Goal: Obtain resource: Download file/media

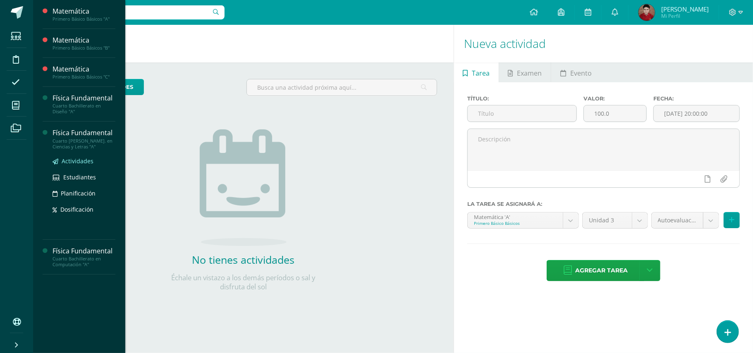
click at [71, 165] on link "Actividades" at bounding box center [84, 161] width 63 height 10
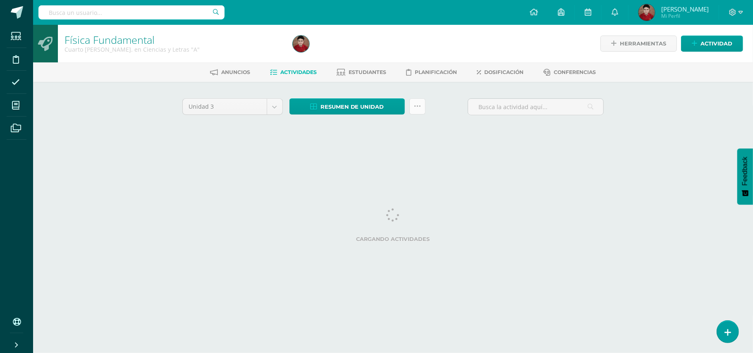
click at [411, 105] on link at bounding box center [417, 106] width 16 height 16
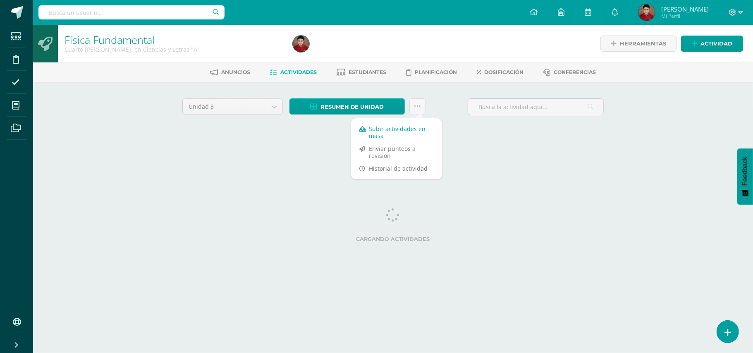
click at [396, 127] on link "Subir actividades en masa" at bounding box center [396, 132] width 91 height 20
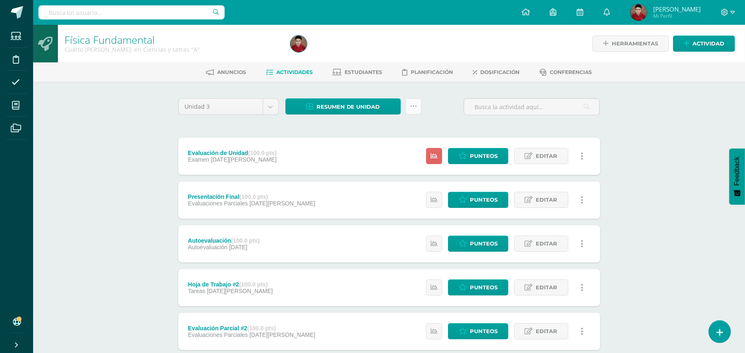
click at [413, 103] on icon at bounding box center [413, 106] width 7 height 7
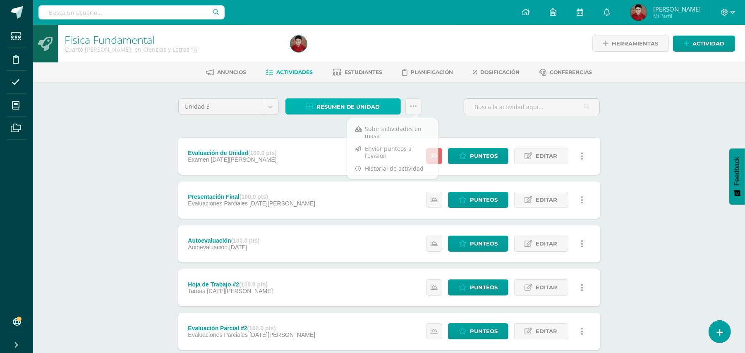
click at [356, 109] on span "Resumen de unidad" at bounding box center [348, 106] width 64 height 15
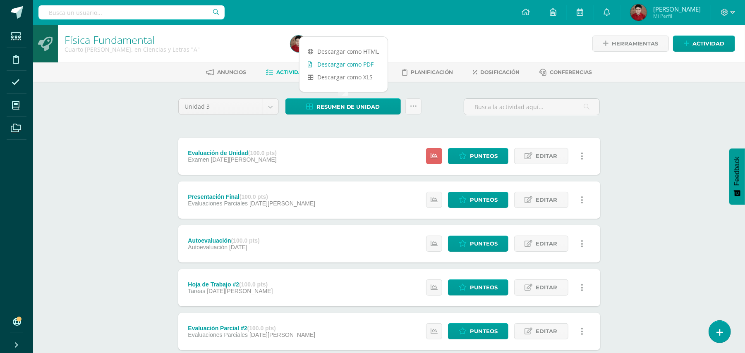
click at [336, 62] on link "Descargar como PDF" at bounding box center [343, 64] width 88 height 13
